Goal: Browse casually: Explore the website without a specific task or goal

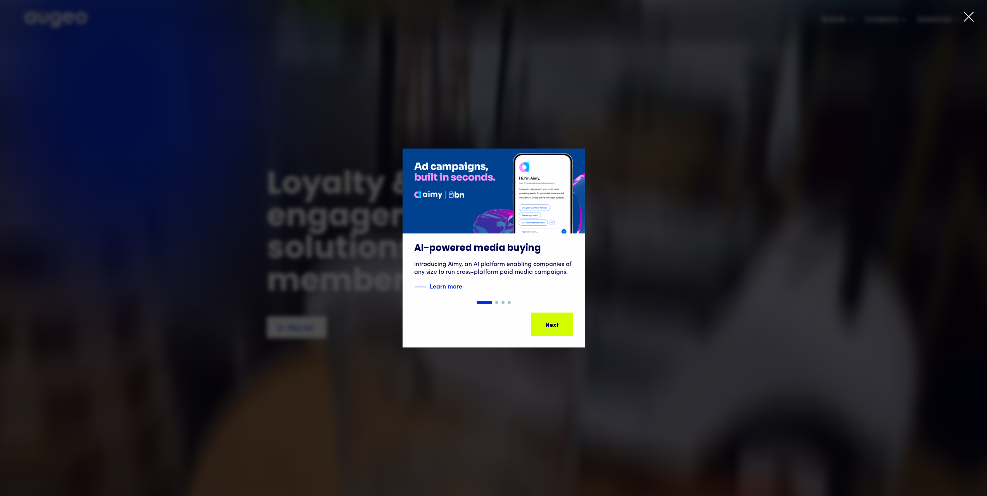
click at [967, 16] on icon at bounding box center [968, 16] width 9 height 9
